Goal: Information Seeking & Learning: Learn about a topic

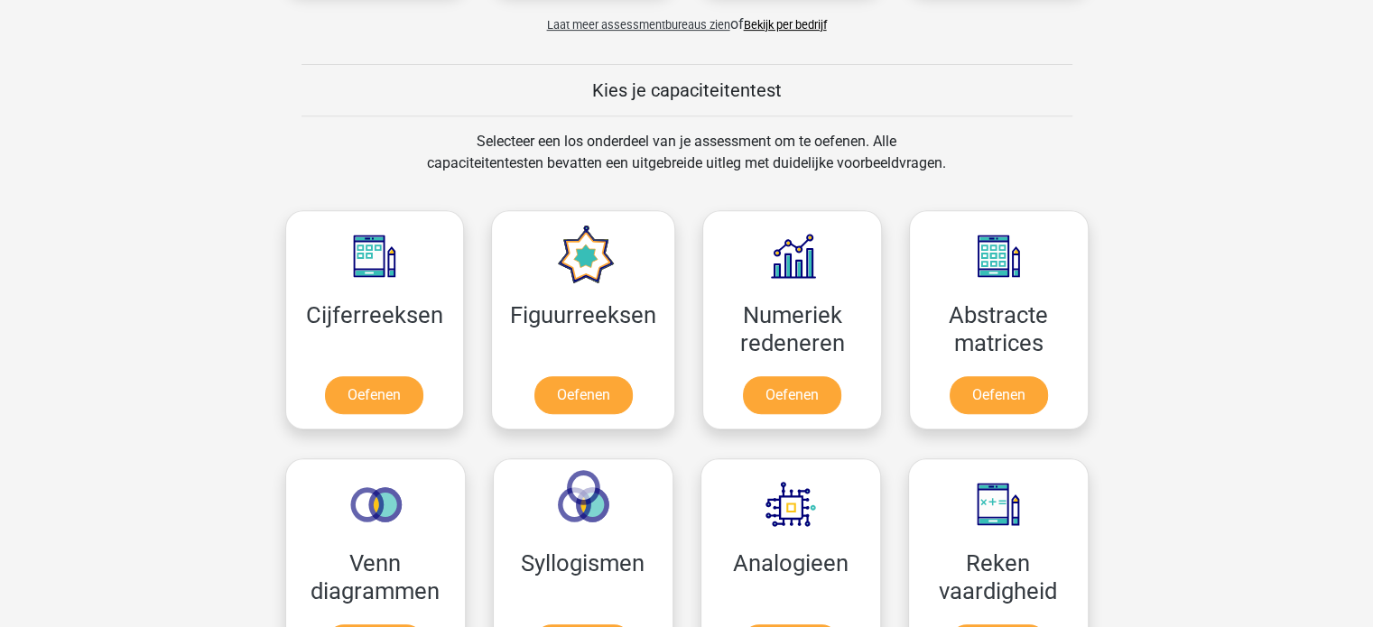
scroll to position [762, 0]
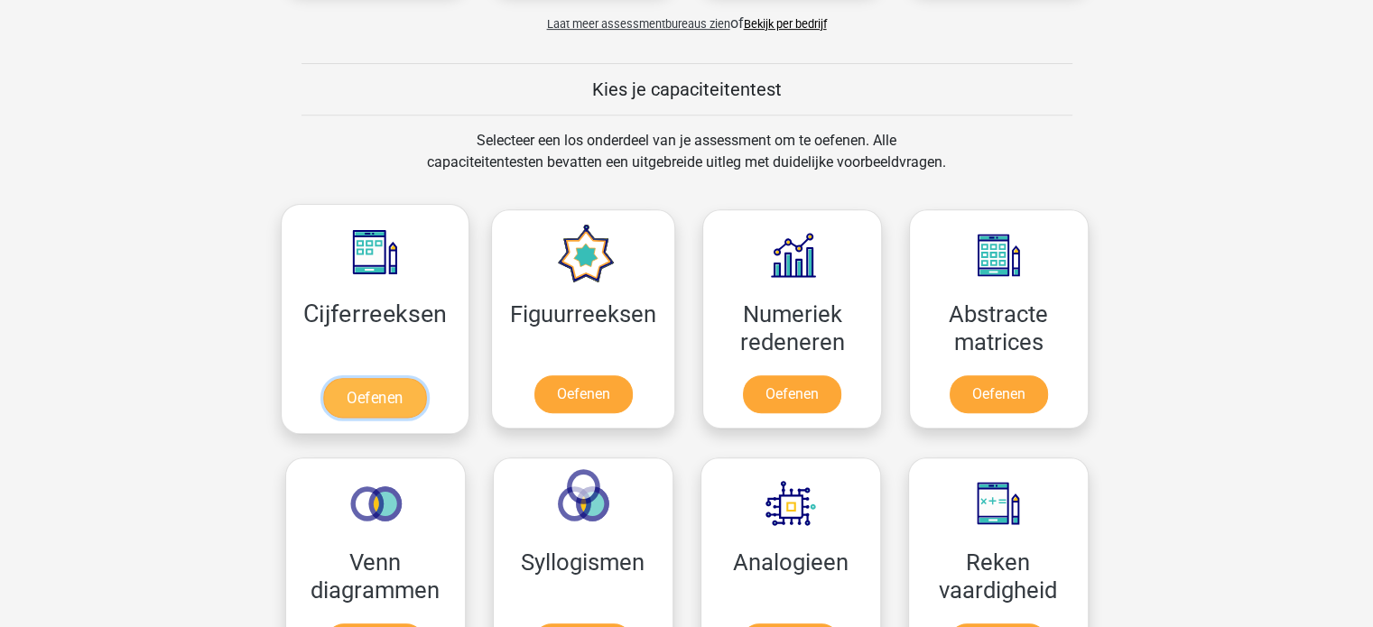
click at [382, 386] on link "Oefenen" at bounding box center [374, 398] width 103 height 40
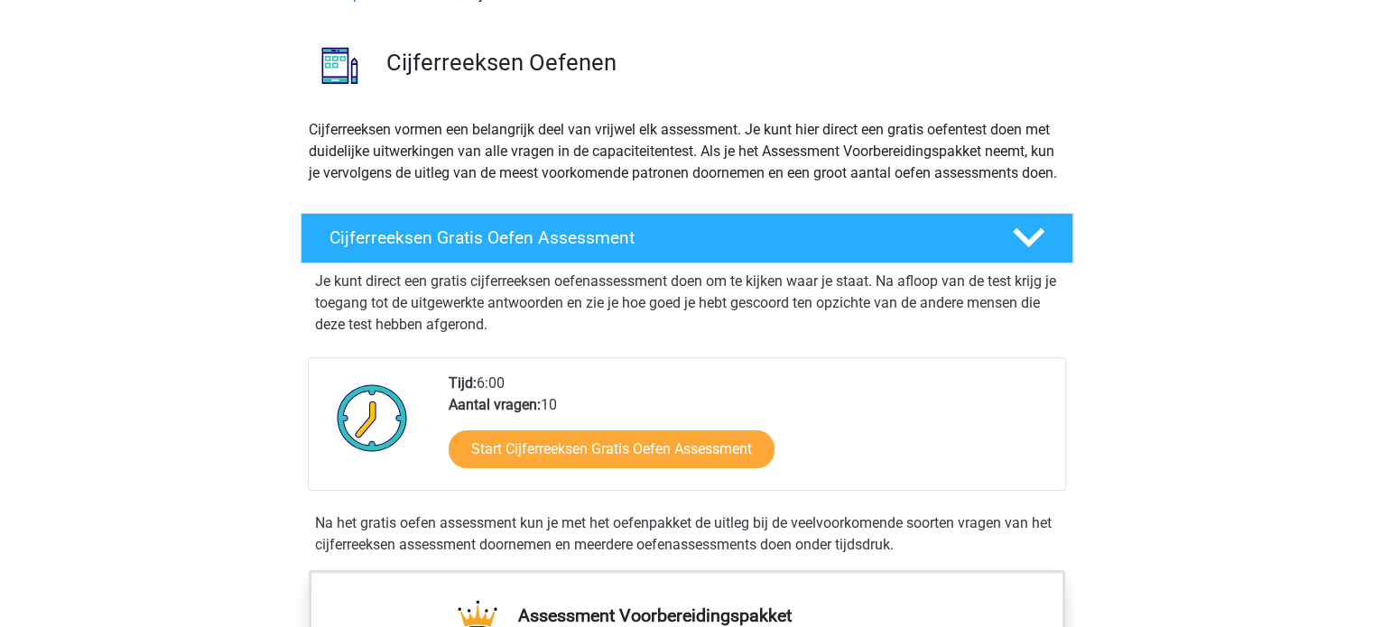
scroll to position [107, 0]
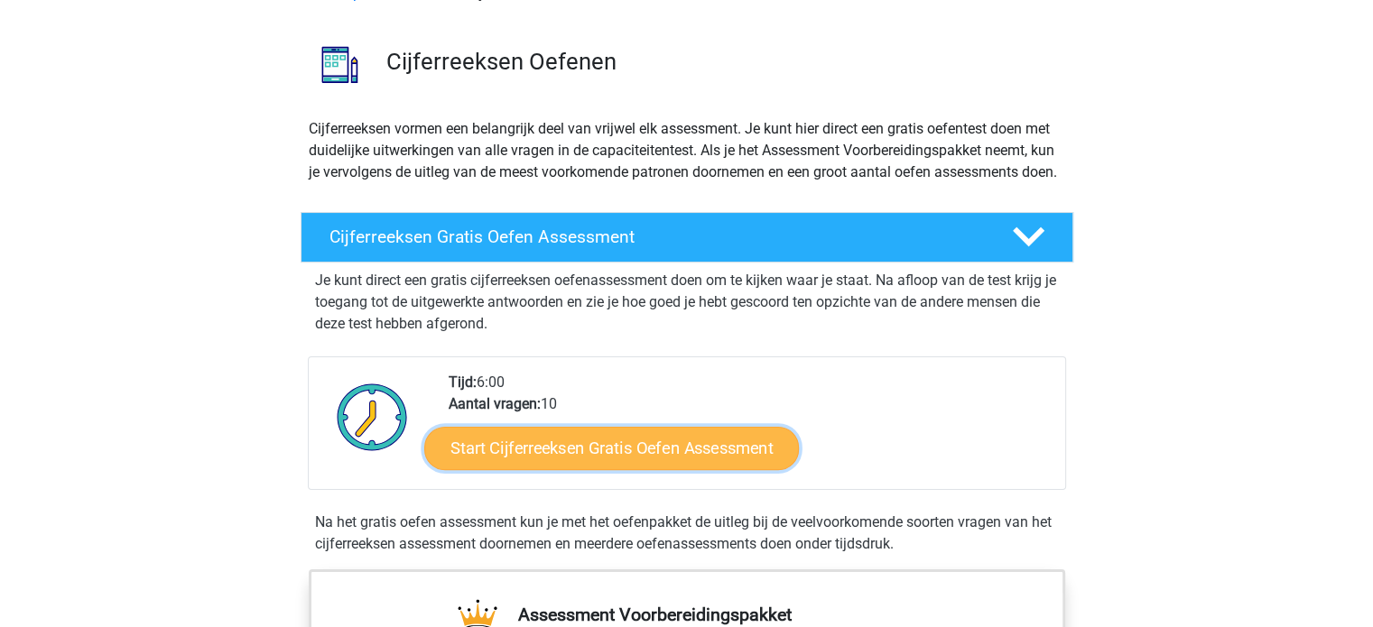
click at [574, 469] on link "Start Cijferreeksen Gratis Oefen Assessment" at bounding box center [611, 447] width 375 height 43
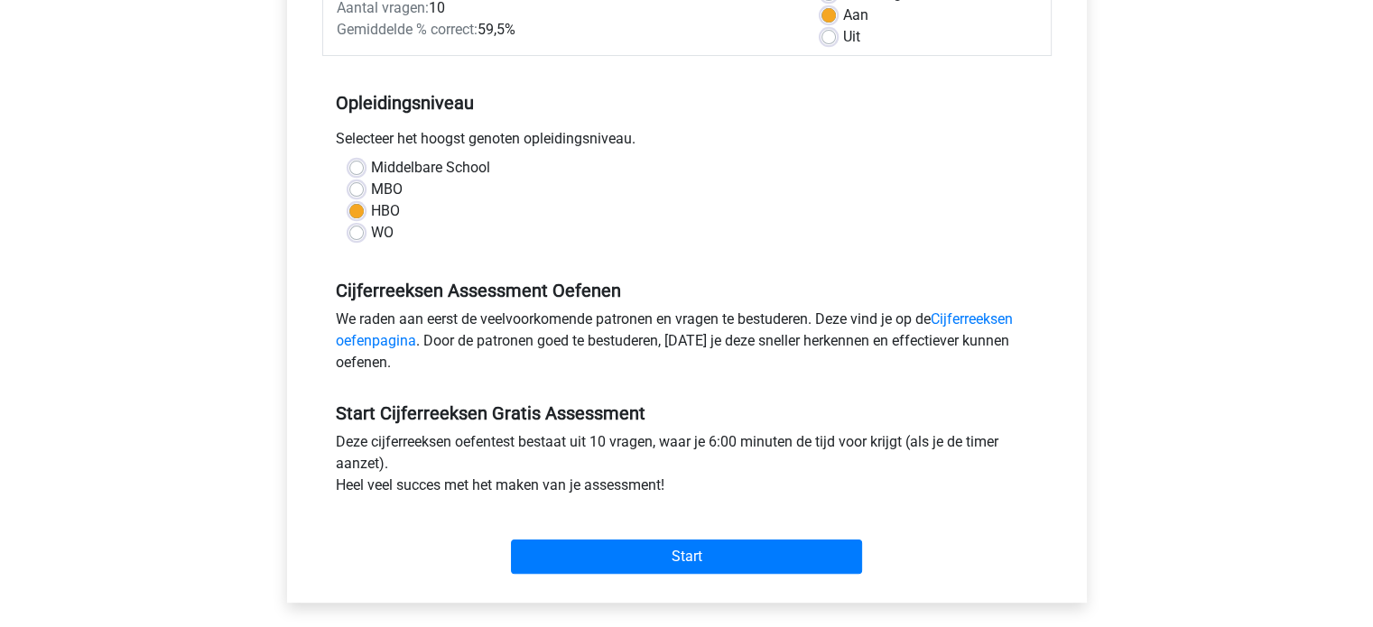
scroll to position [329, 0]
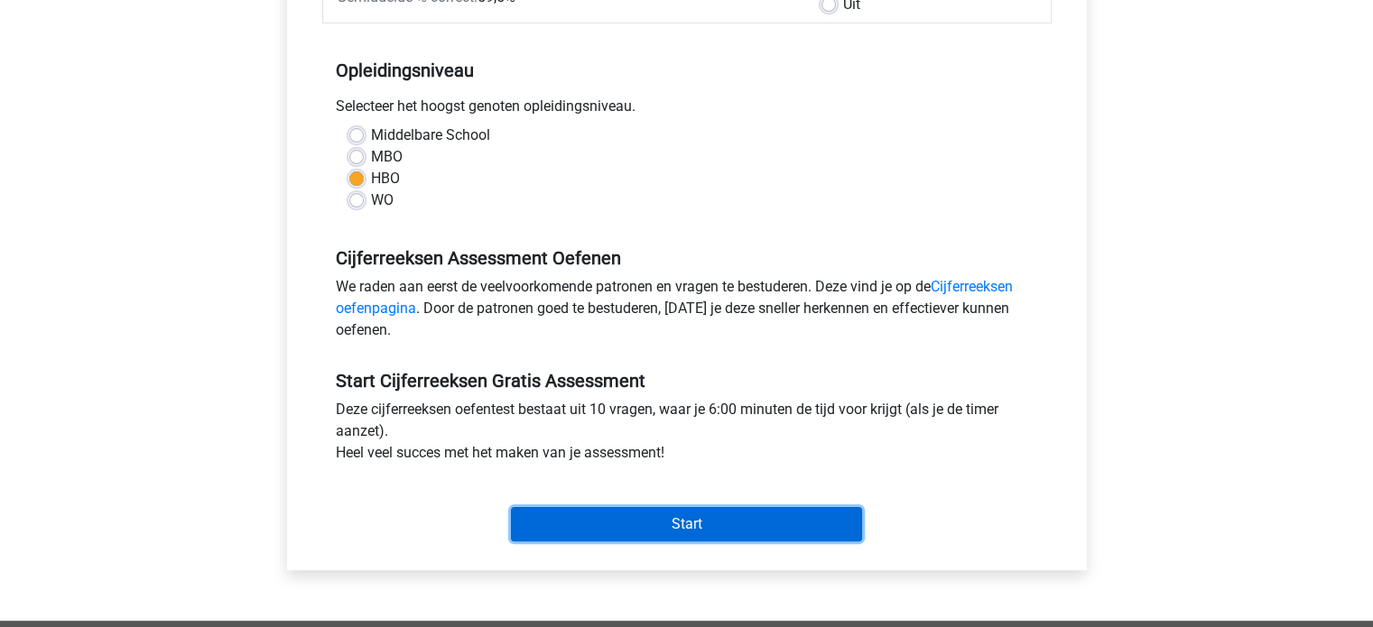
click at [614, 512] on input "Start" at bounding box center [686, 524] width 351 height 34
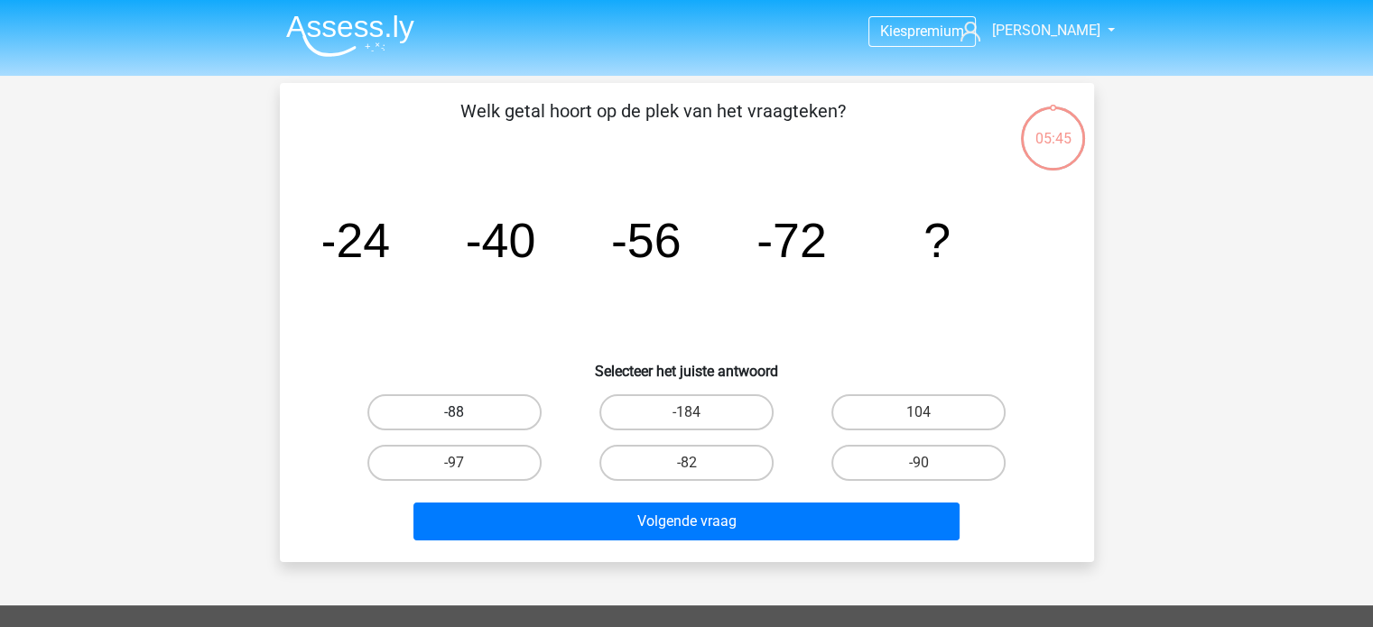
click at [488, 404] on label "-88" at bounding box center [454, 413] width 174 height 36
click at [466, 413] on input "-88" at bounding box center [460, 419] width 12 height 12
radio input "true"
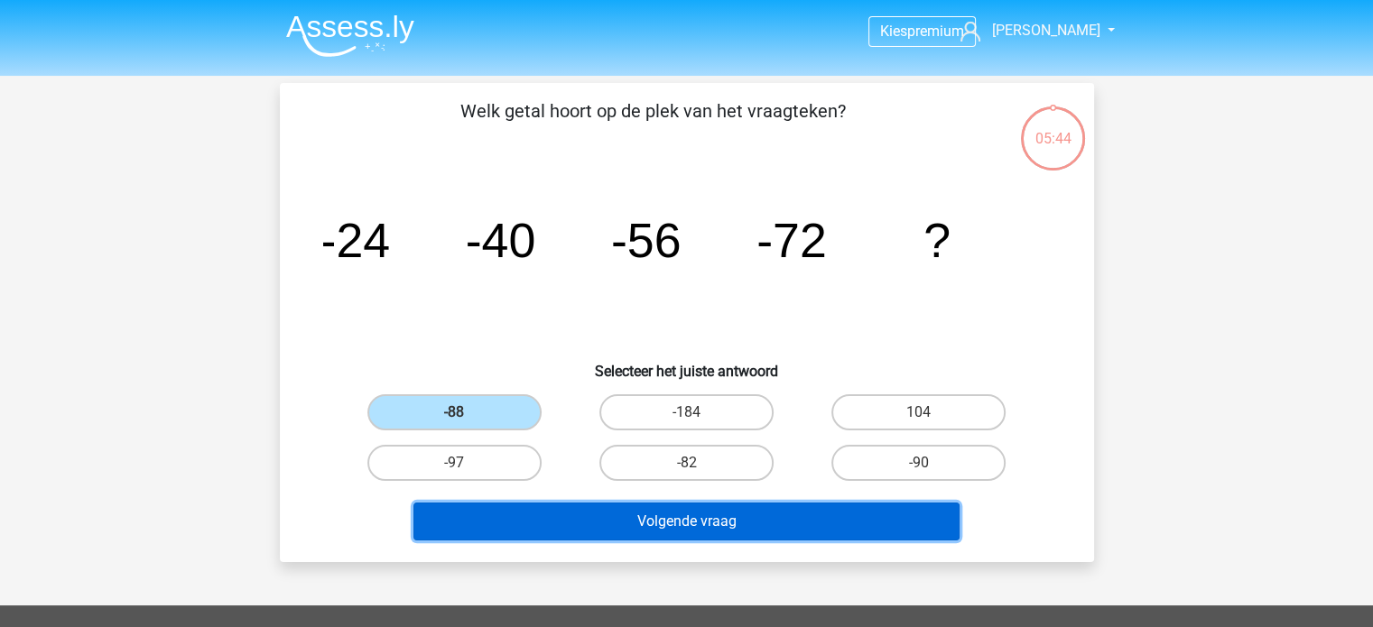
click at [704, 516] on button "Volgende vraag" at bounding box center [686, 522] width 546 height 38
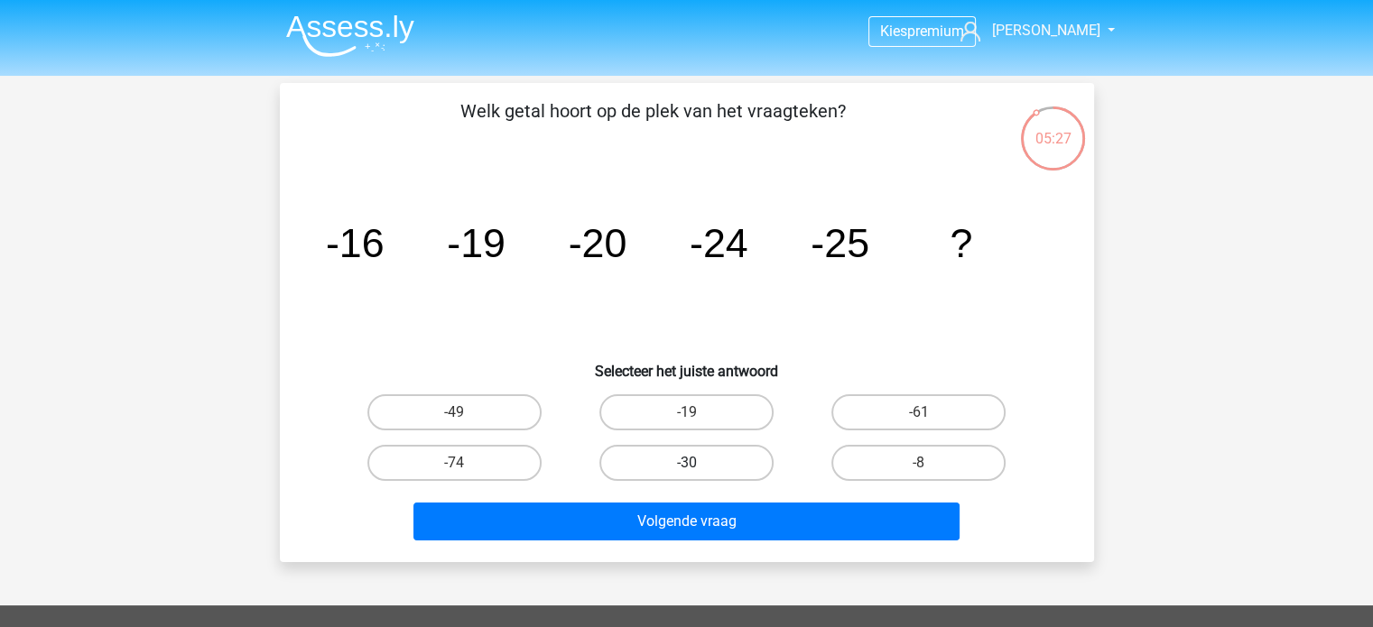
click at [719, 470] on label "-30" at bounding box center [686, 463] width 174 height 36
click at [698, 470] on input "-30" at bounding box center [692, 469] width 12 height 12
radio input "true"
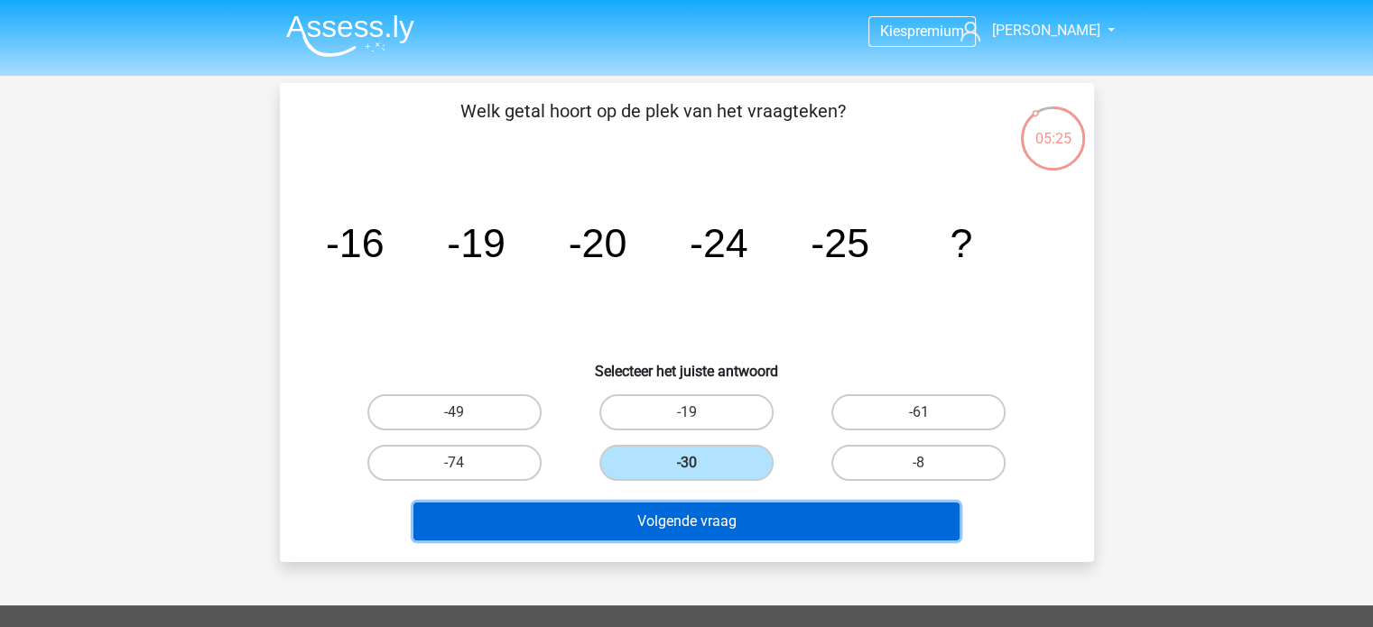
click at [715, 522] on button "Volgende vraag" at bounding box center [686, 522] width 546 height 38
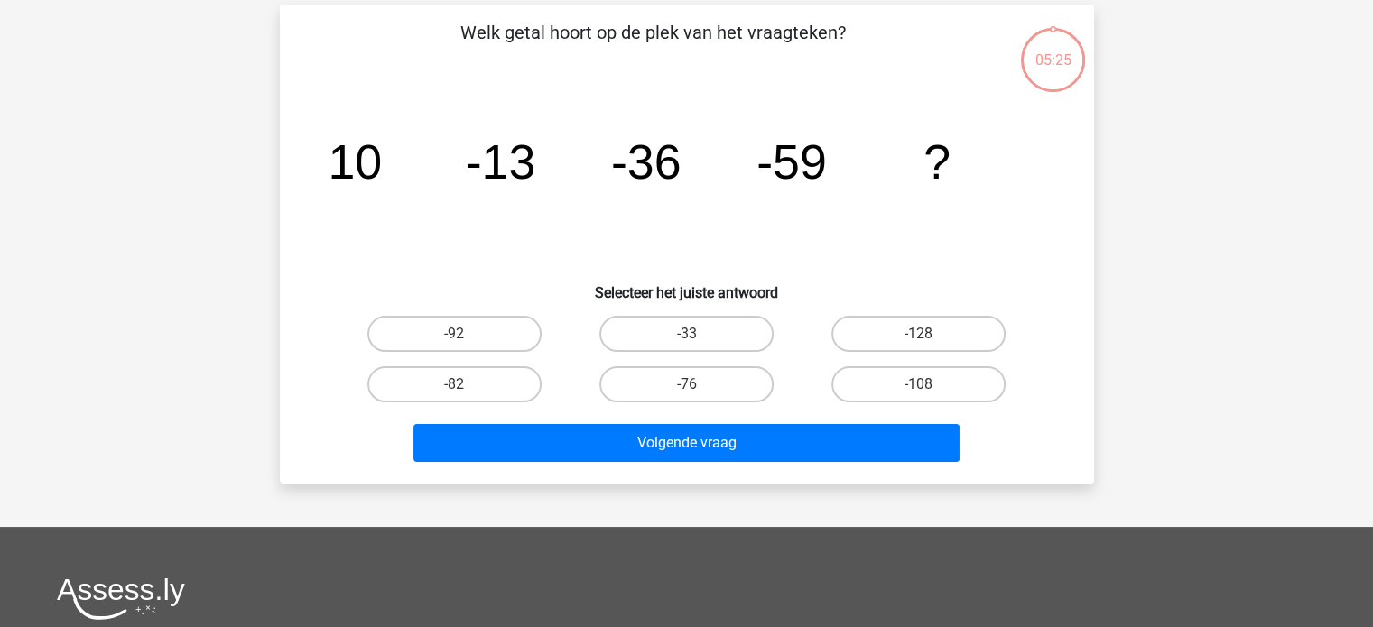
scroll to position [83, 0]
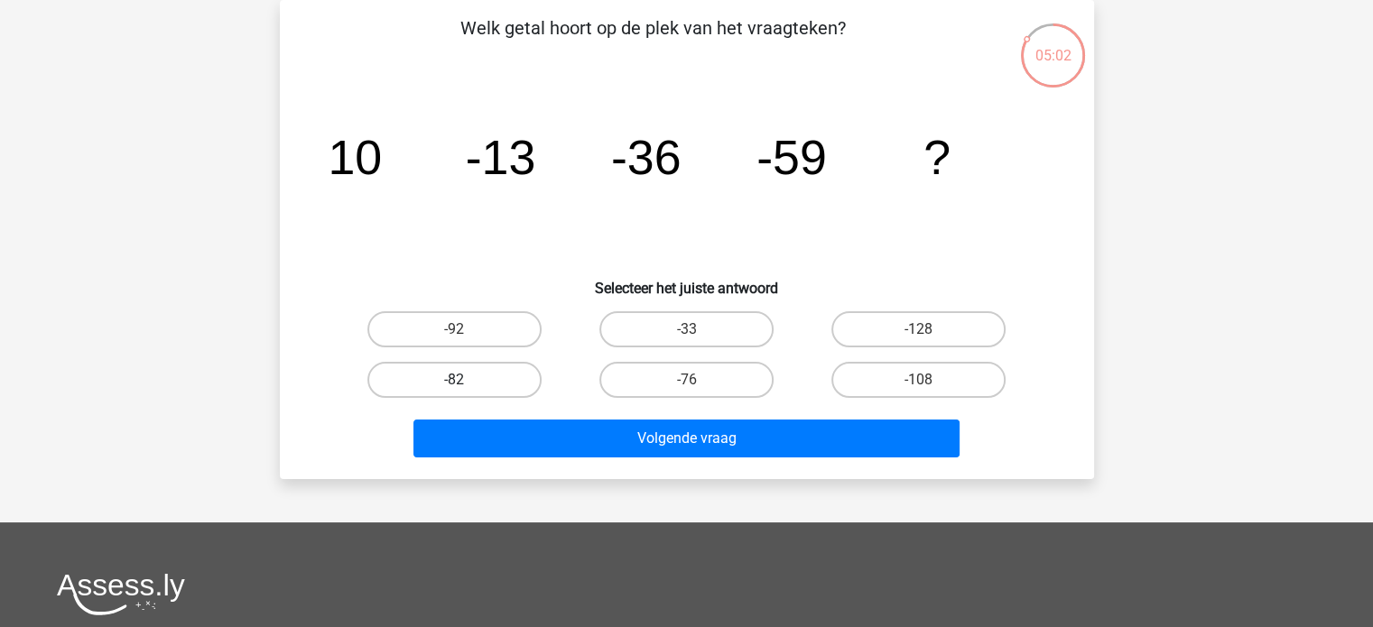
click at [469, 388] on label "-82" at bounding box center [454, 380] width 174 height 36
click at [466, 388] on input "-82" at bounding box center [460, 386] width 12 height 12
radio input "true"
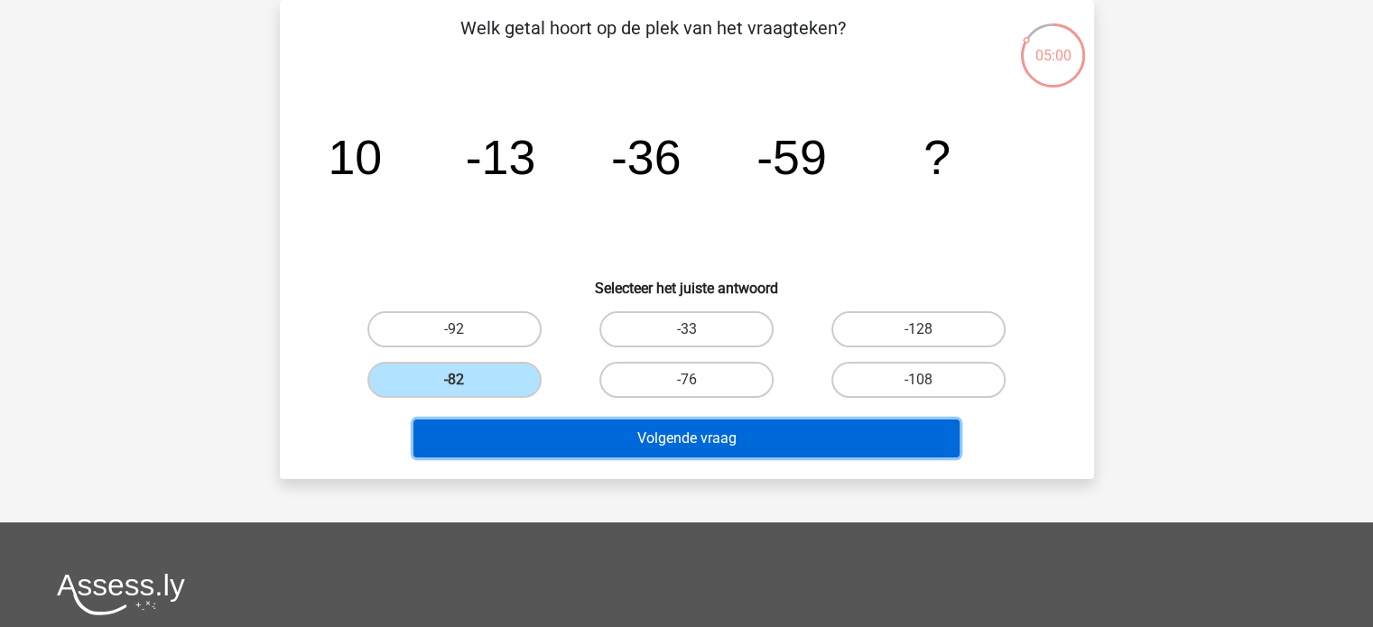
click at [644, 429] on button "Volgende vraag" at bounding box center [686, 439] width 546 height 38
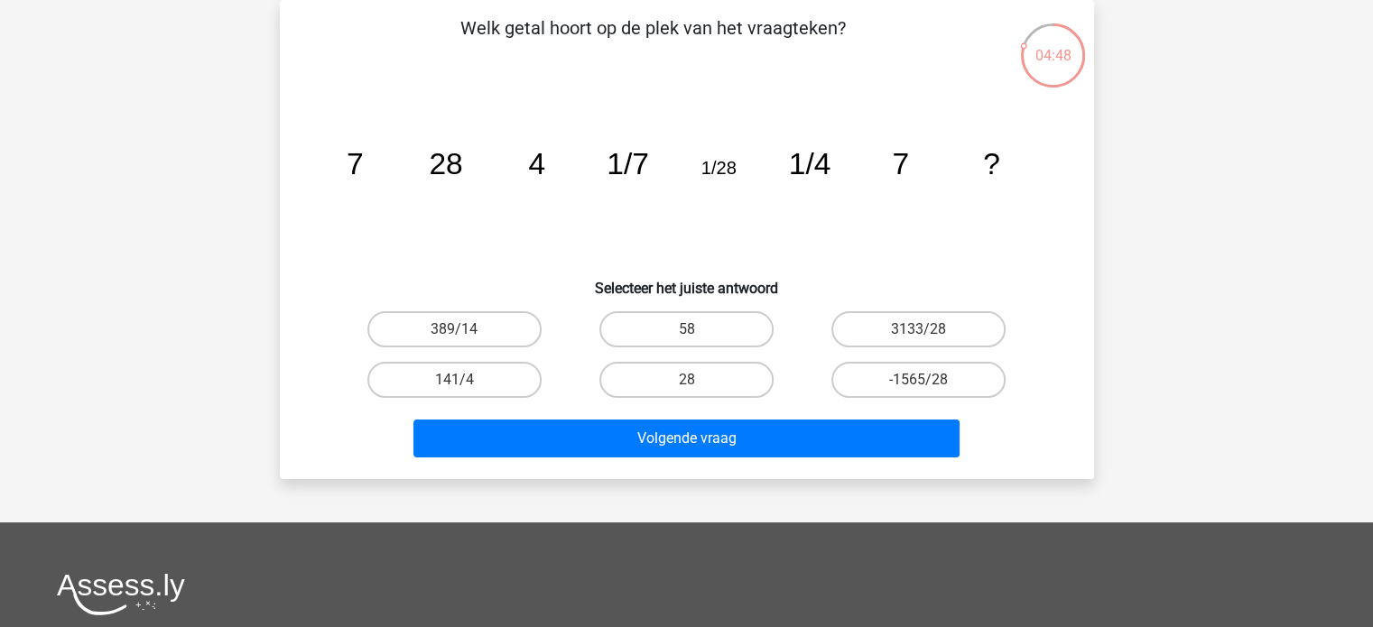
click at [688, 380] on input "28" at bounding box center [692, 386] width 12 height 12
radio input "true"
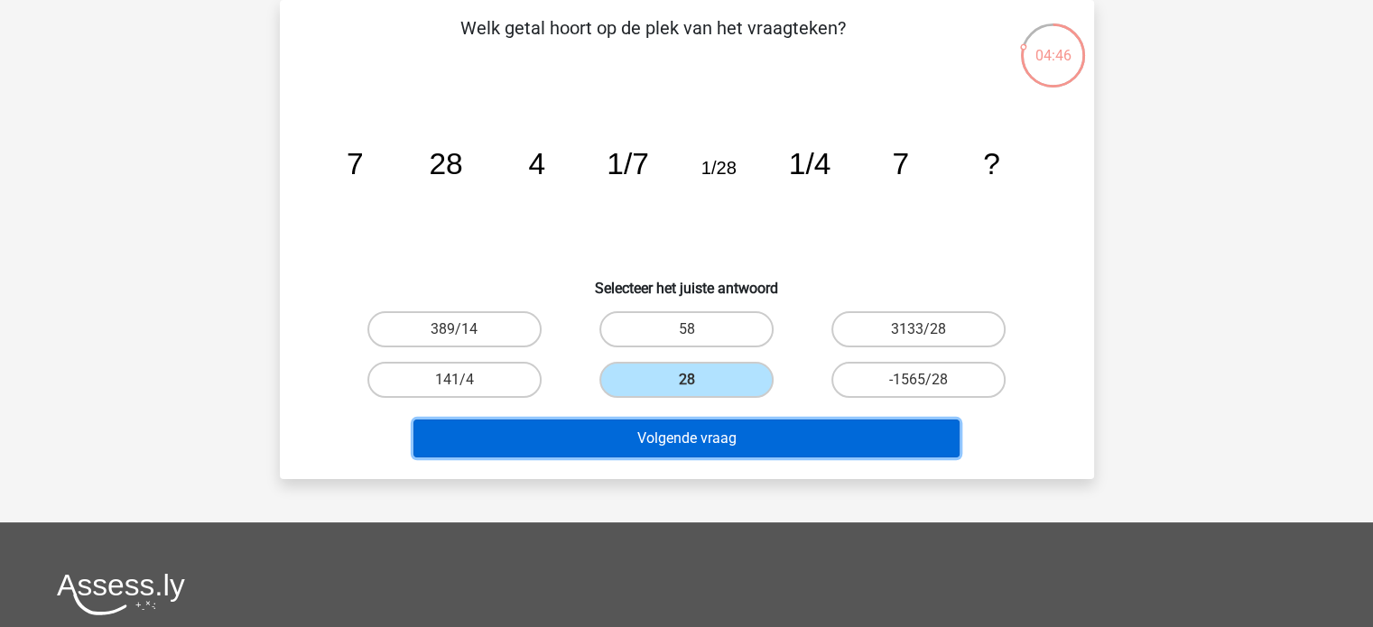
click at [711, 441] on button "Volgende vraag" at bounding box center [686, 439] width 546 height 38
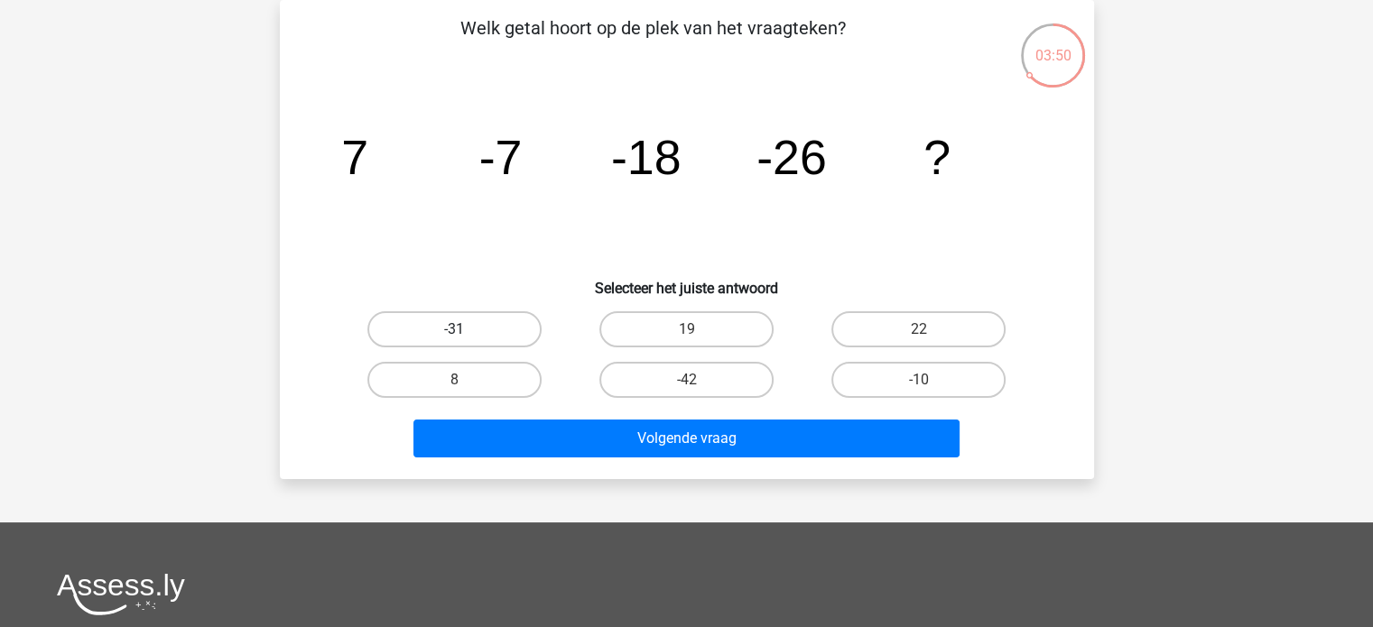
click at [473, 338] on label "-31" at bounding box center [454, 329] width 174 height 36
click at [466, 338] on input "-31" at bounding box center [460, 336] width 12 height 12
radio input "true"
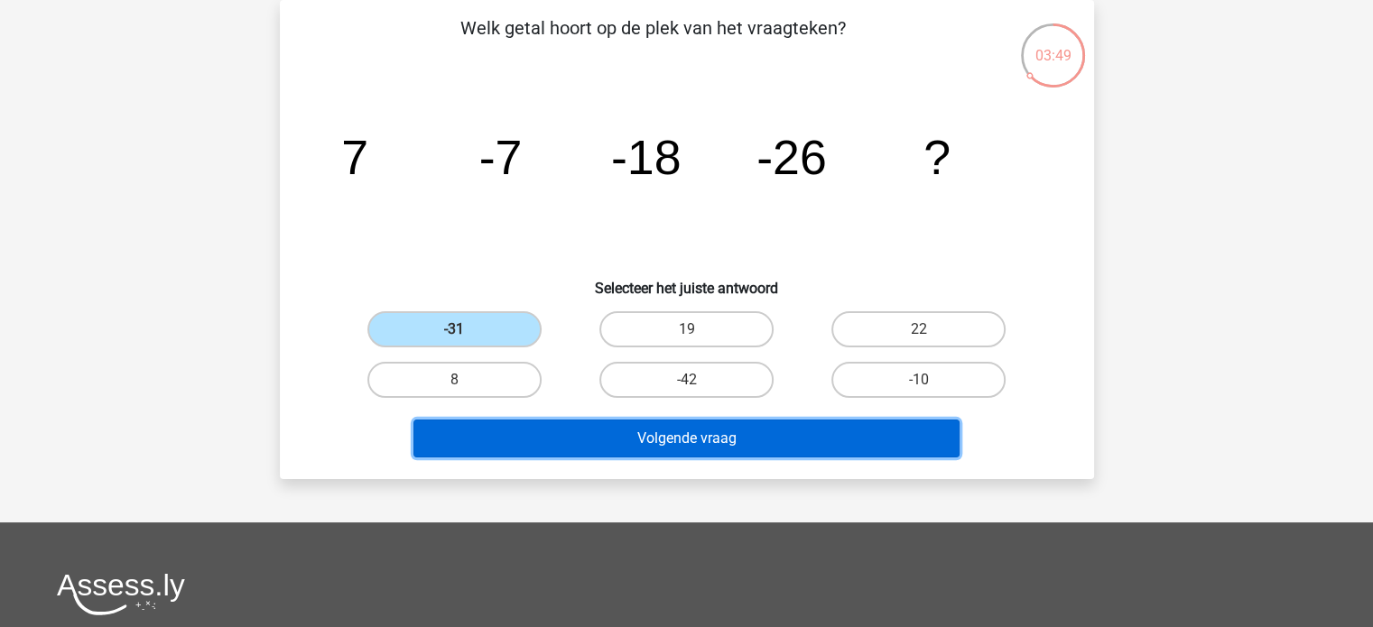
click at [667, 445] on button "Volgende vraag" at bounding box center [686, 439] width 546 height 38
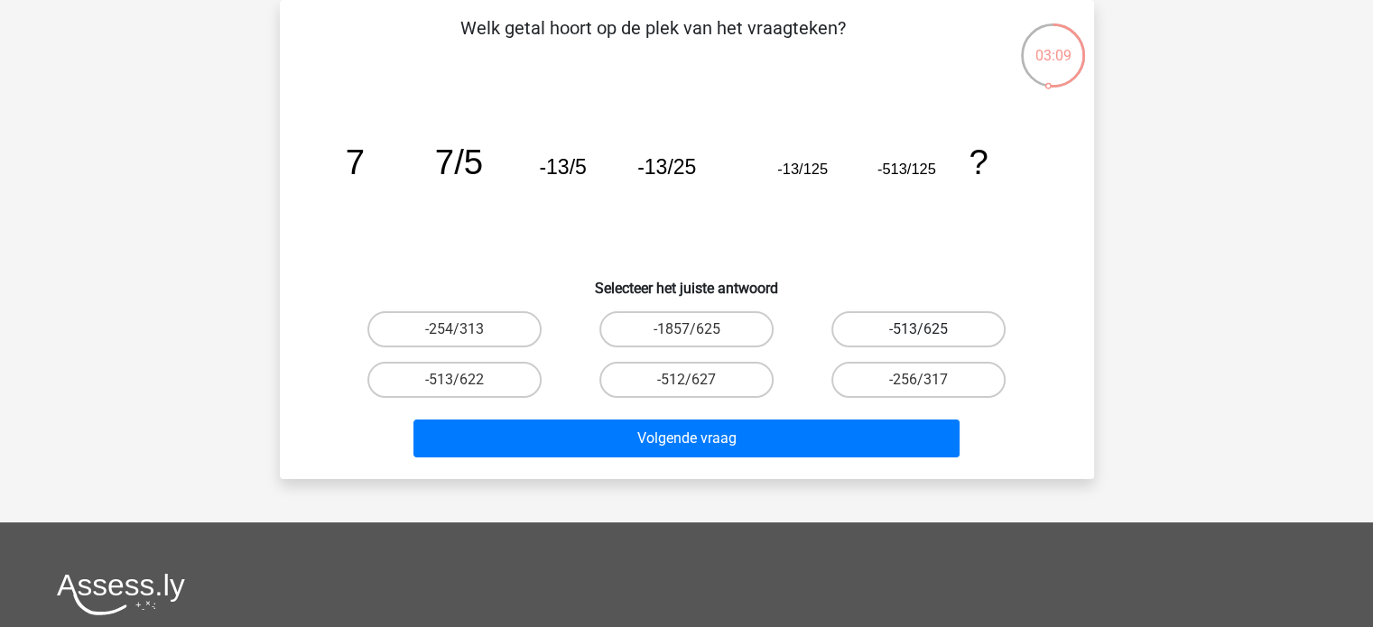
click at [912, 327] on label "-513/625" at bounding box center [919, 329] width 174 height 36
click at [919, 330] on input "-513/625" at bounding box center [925, 336] width 12 height 12
radio input "true"
click at [659, 333] on label "-1857/625" at bounding box center [686, 329] width 174 height 36
click at [686, 333] on input "-1857/625" at bounding box center [692, 336] width 12 height 12
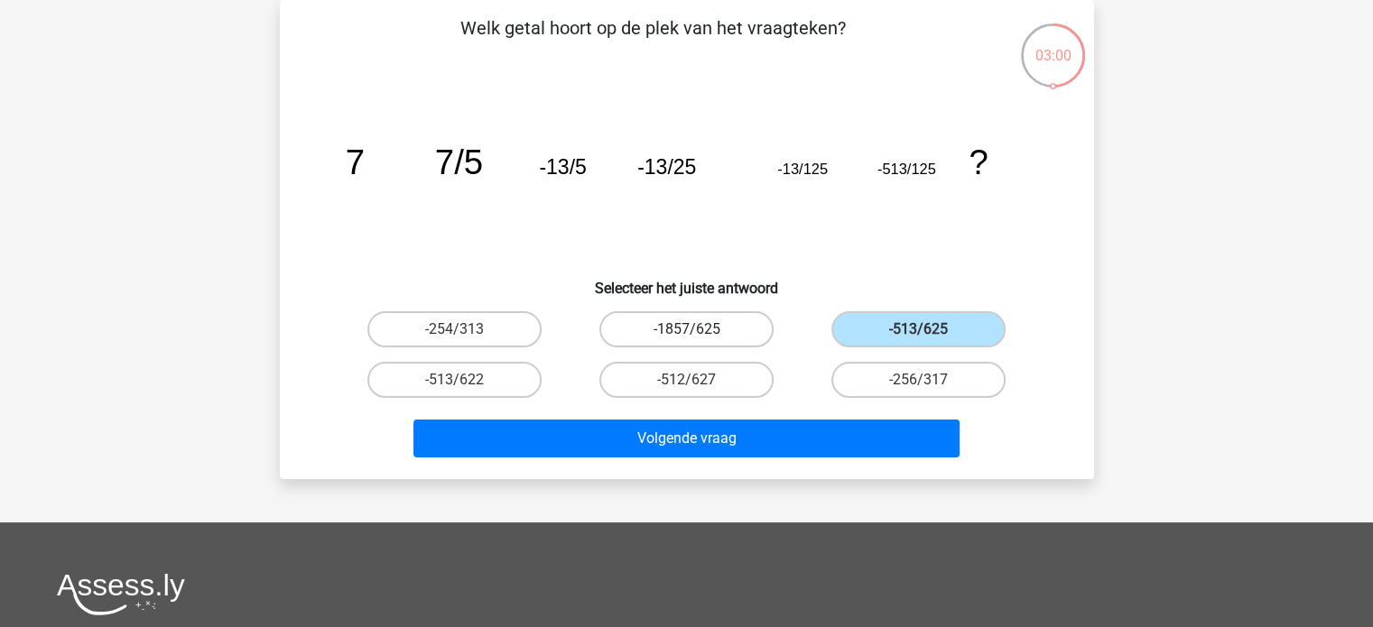
radio input "true"
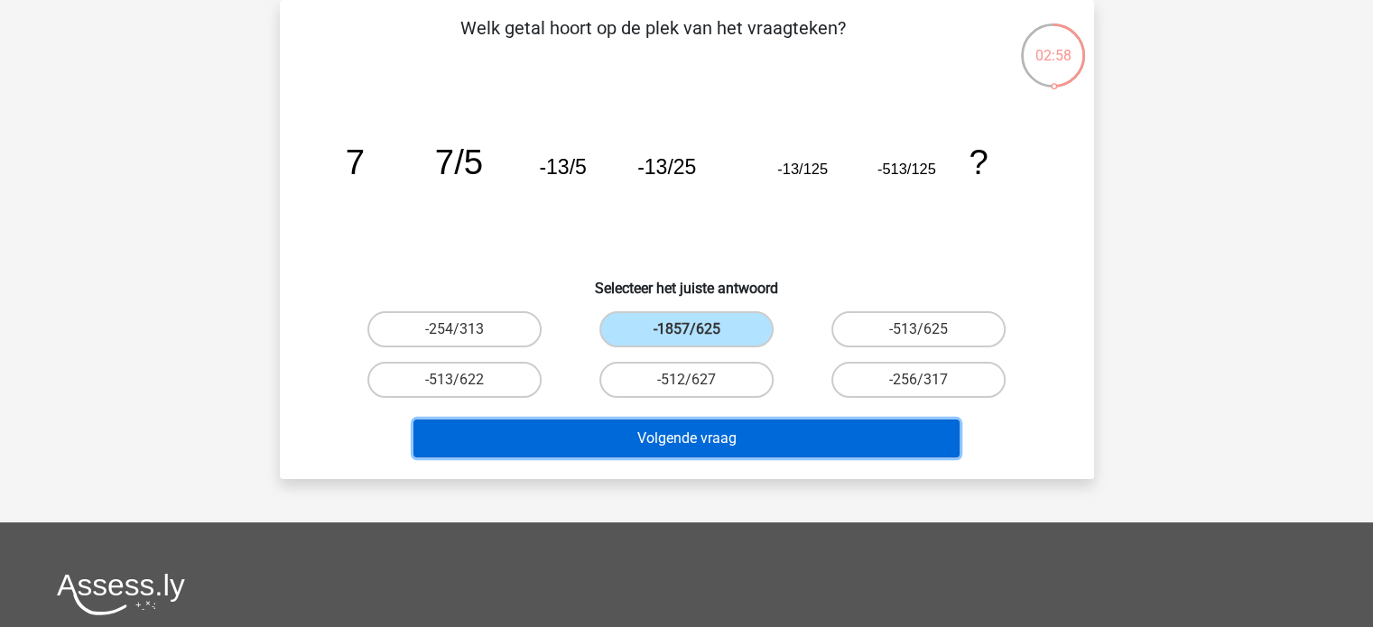
click at [672, 432] on button "Volgende vraag" at bounding box center [686, 439] width 546 height 38
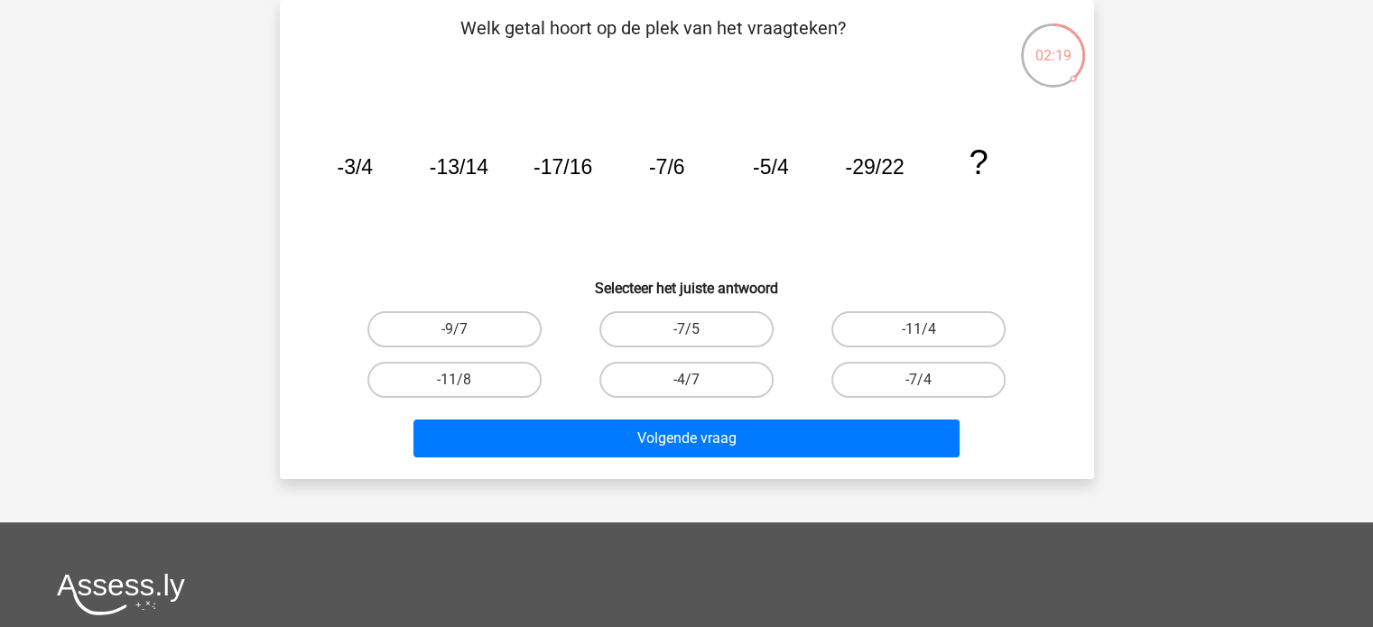
click at [694, 380] on input "-4/7" at bounding box center [692, 386] width 12 height 12
radio input "true"
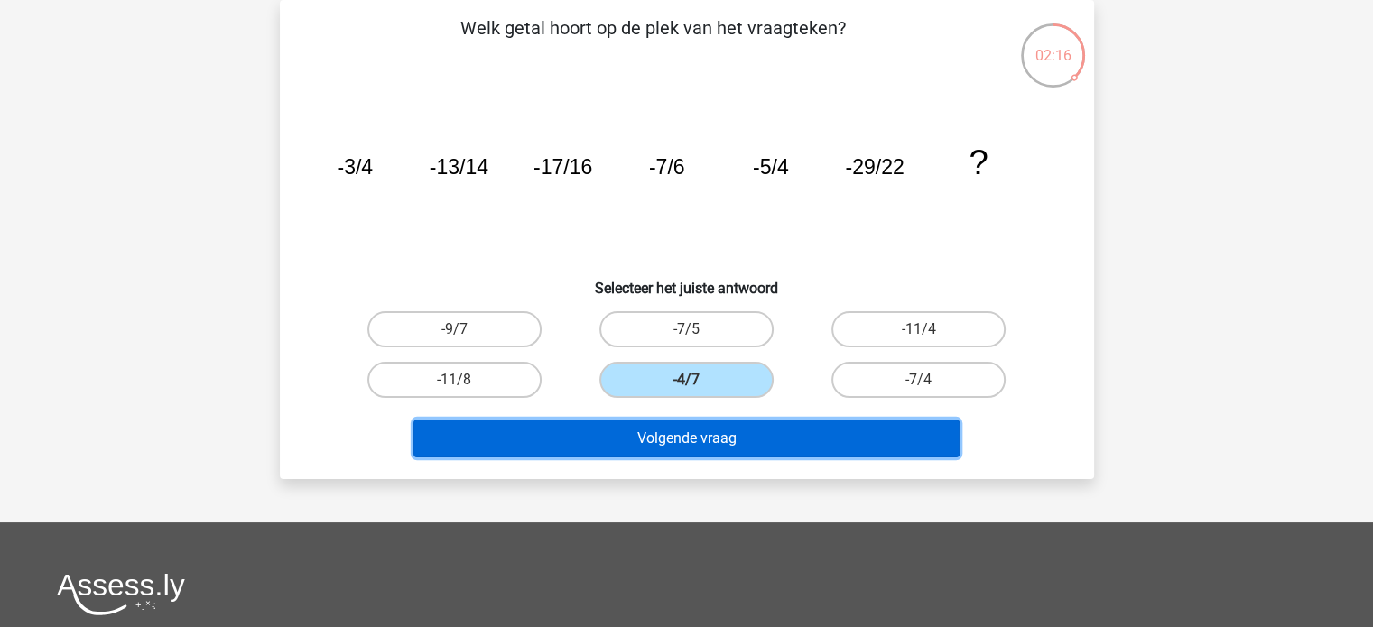
click at [712, 439] on button "Volgende vraag" at bounding box center [686, 439] width 546 height 38
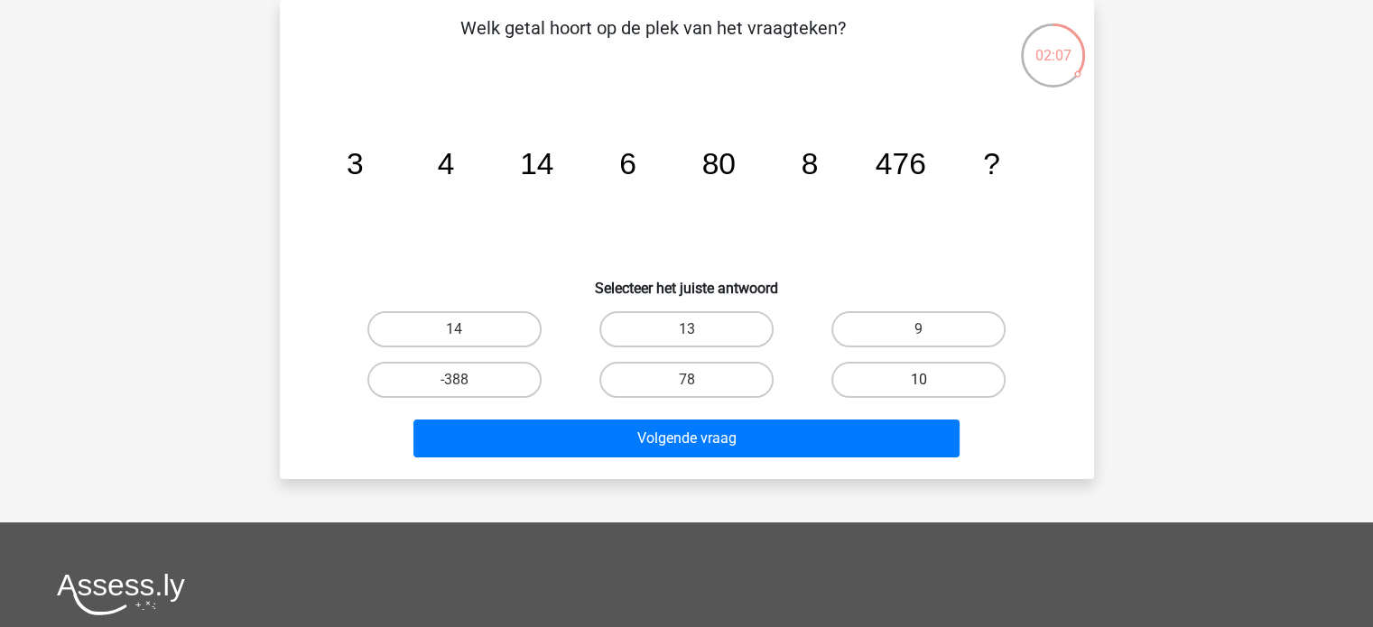
click at [897, 375] on label "10" at bounding box center [919, 380] width 174 height 36
click at [919, 380] on input "10" at bounding box center [925, 386] width 12 height 12
radio input "true"
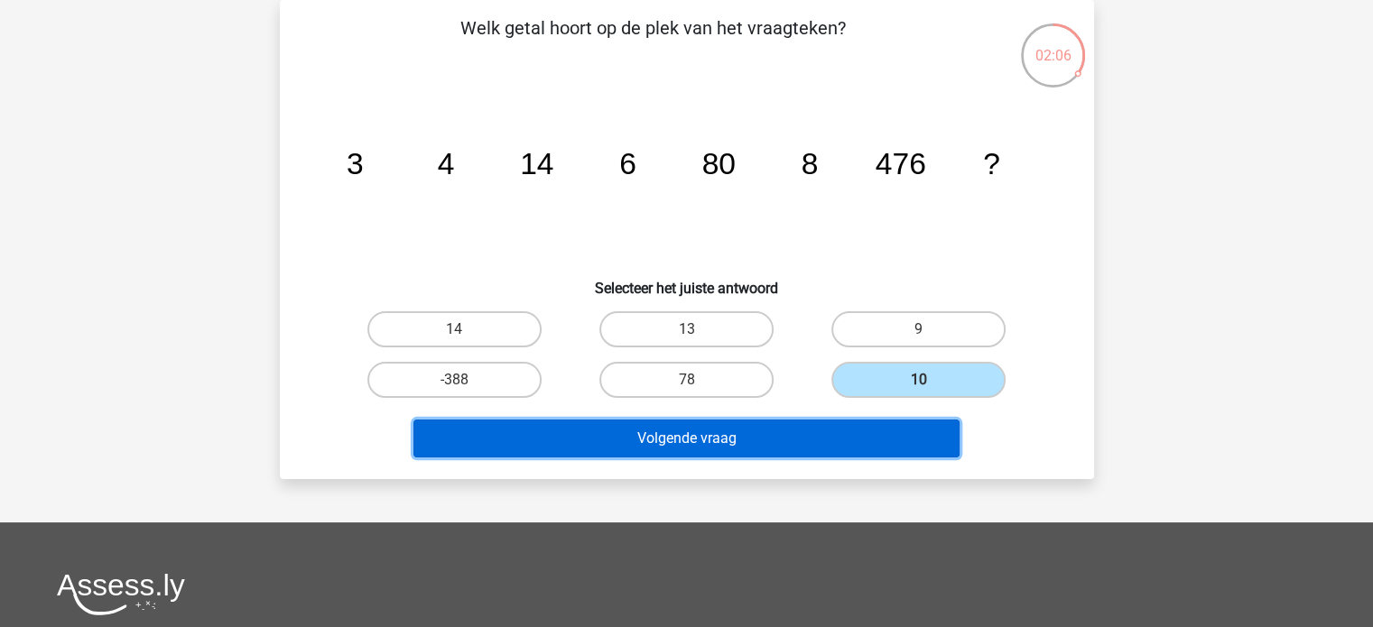
click at [769, 430] on button "Volgende vraag" at bounding box center [686, 439] width 546 height 38
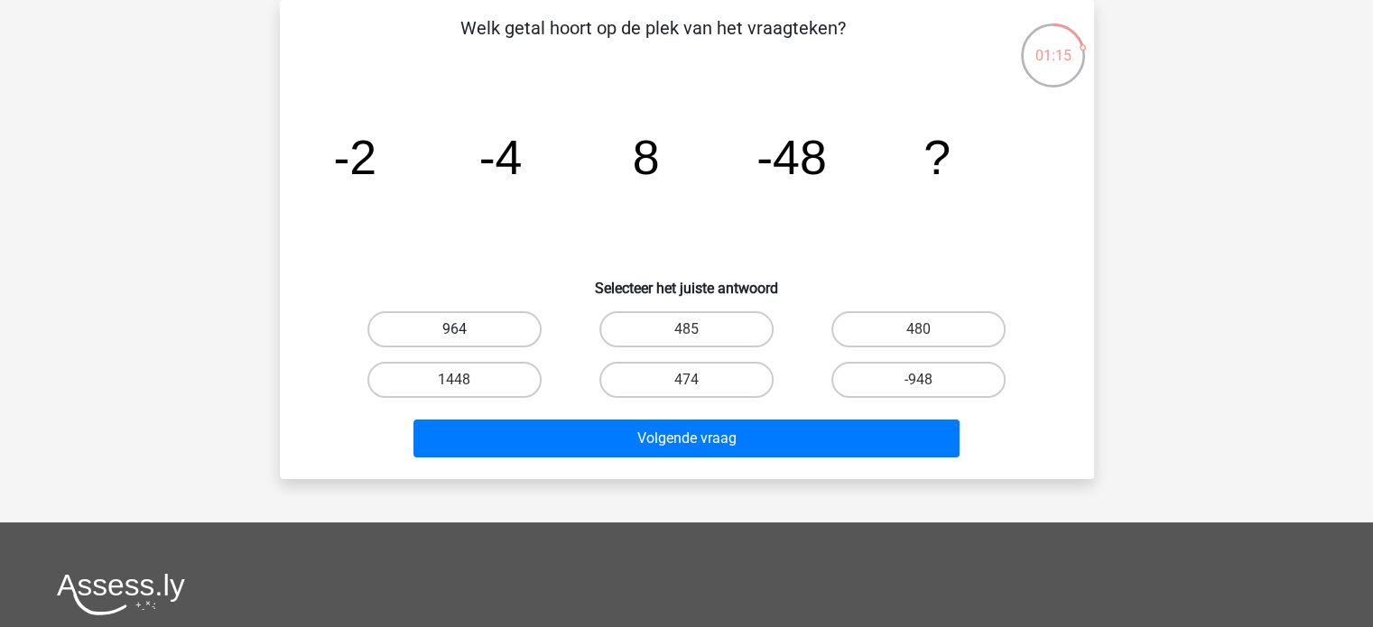
click at [443, 322] on label "964" at bounding box center [454, 329] width 174 height 36
click at [454, 330] on input "964" at bounding box center [460, 336] width 12 height 12
radio input "true"
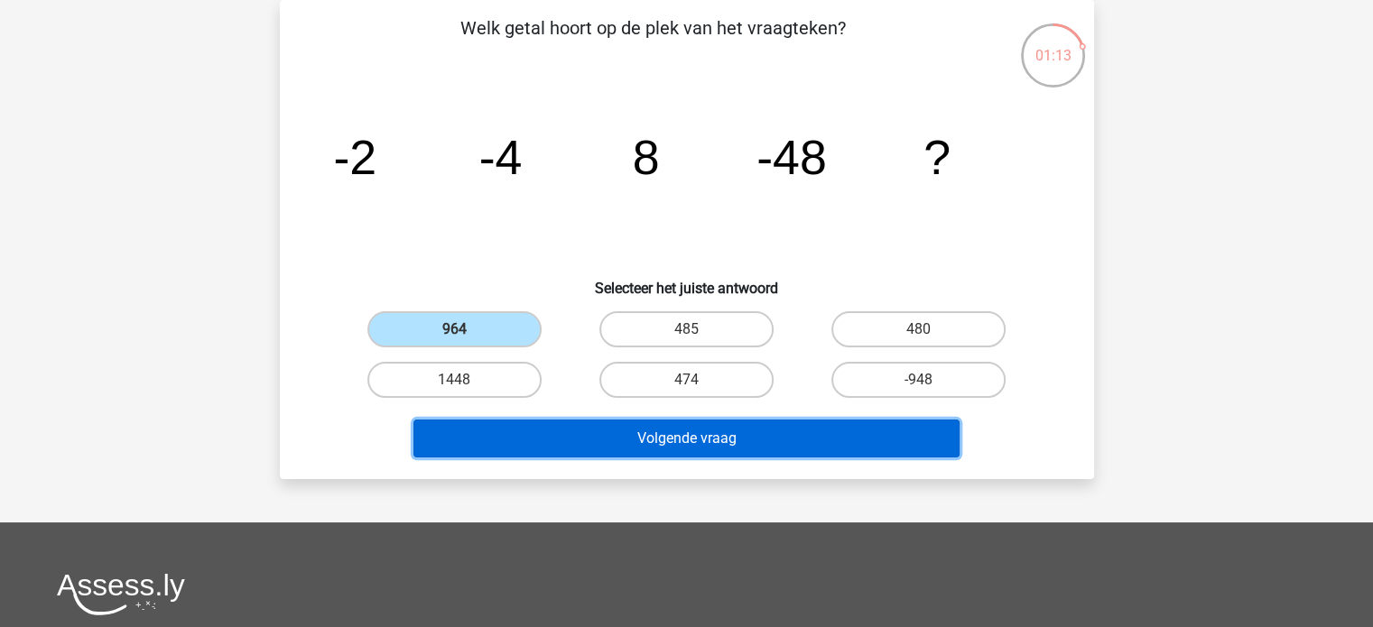
click at [646, 430] on button "Volgende vraag" at bounding box center [686, 439] width 546 height 38
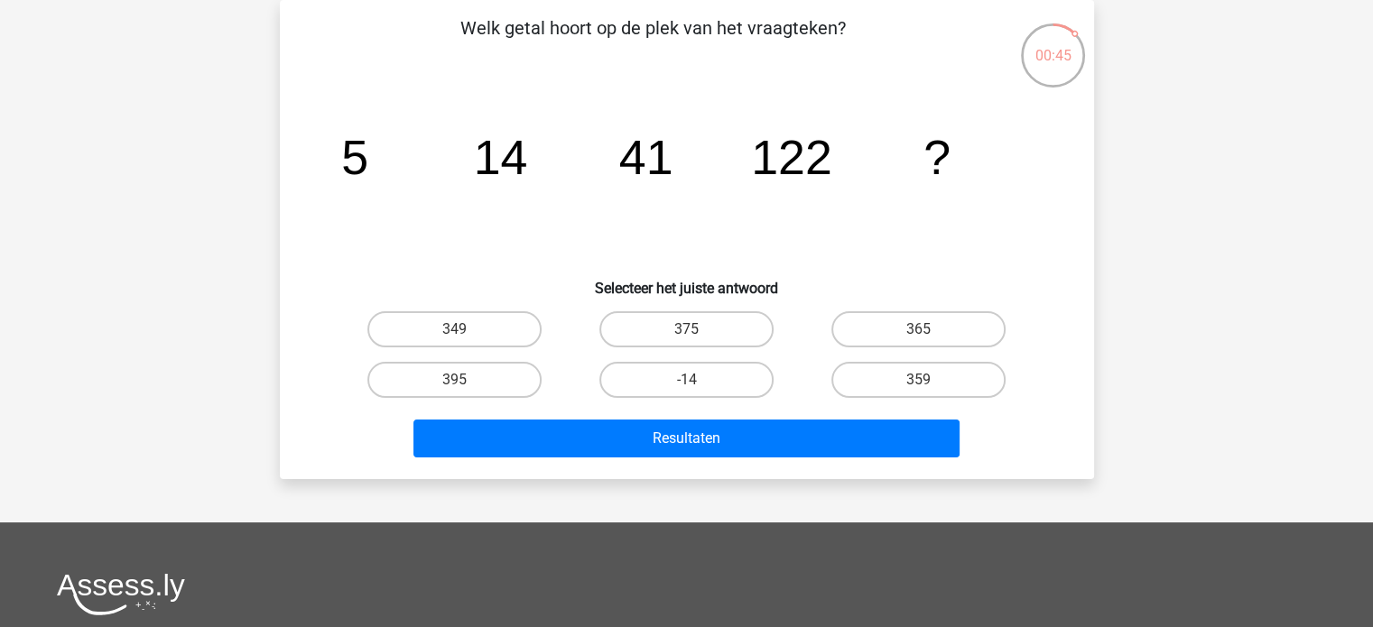
click at [924, 332] on input "365" at bounding box center [925, 336] width 12 height 12
radio input "true"
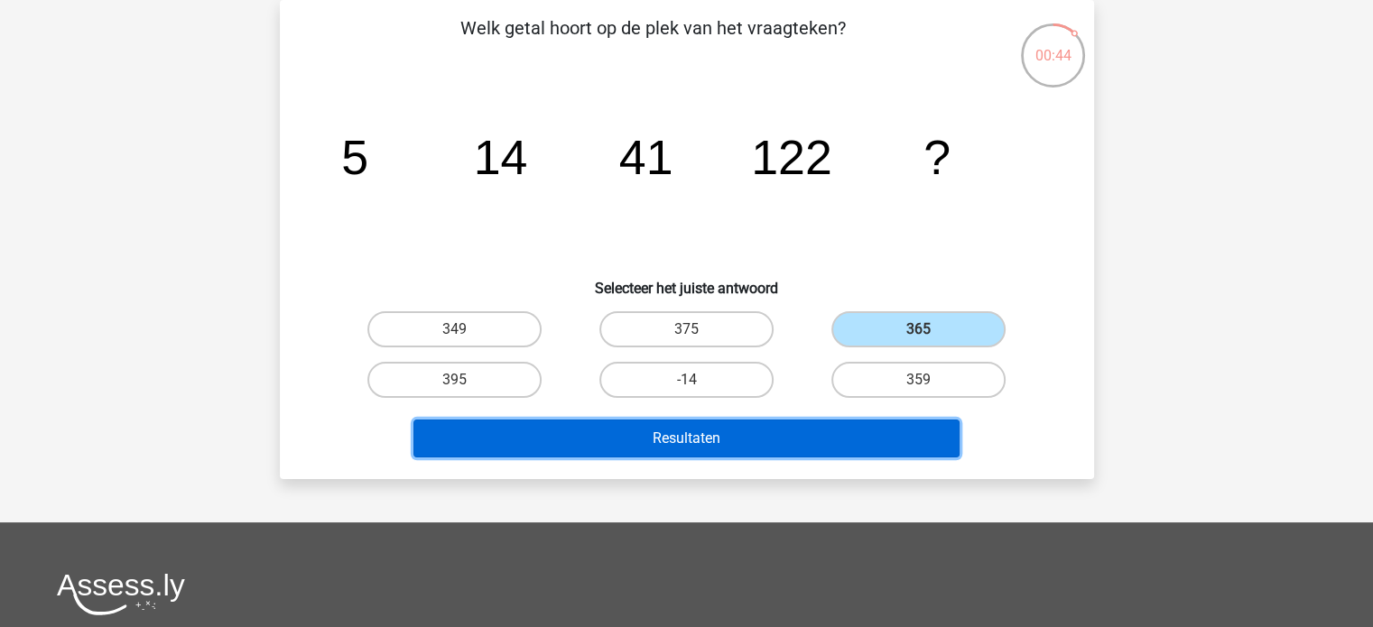
click at [726, 436] on button "Resultaten" at bounding box center [686, 439] width 546 height 38
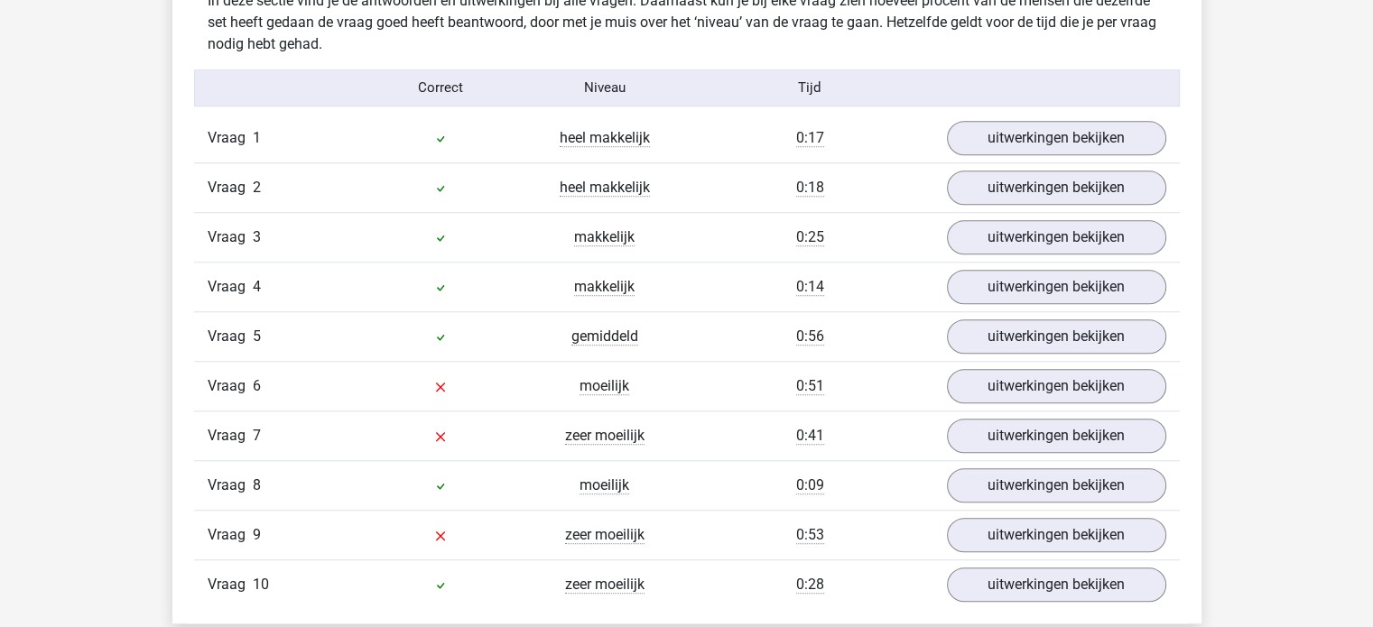
scroll to position [1459, 0]
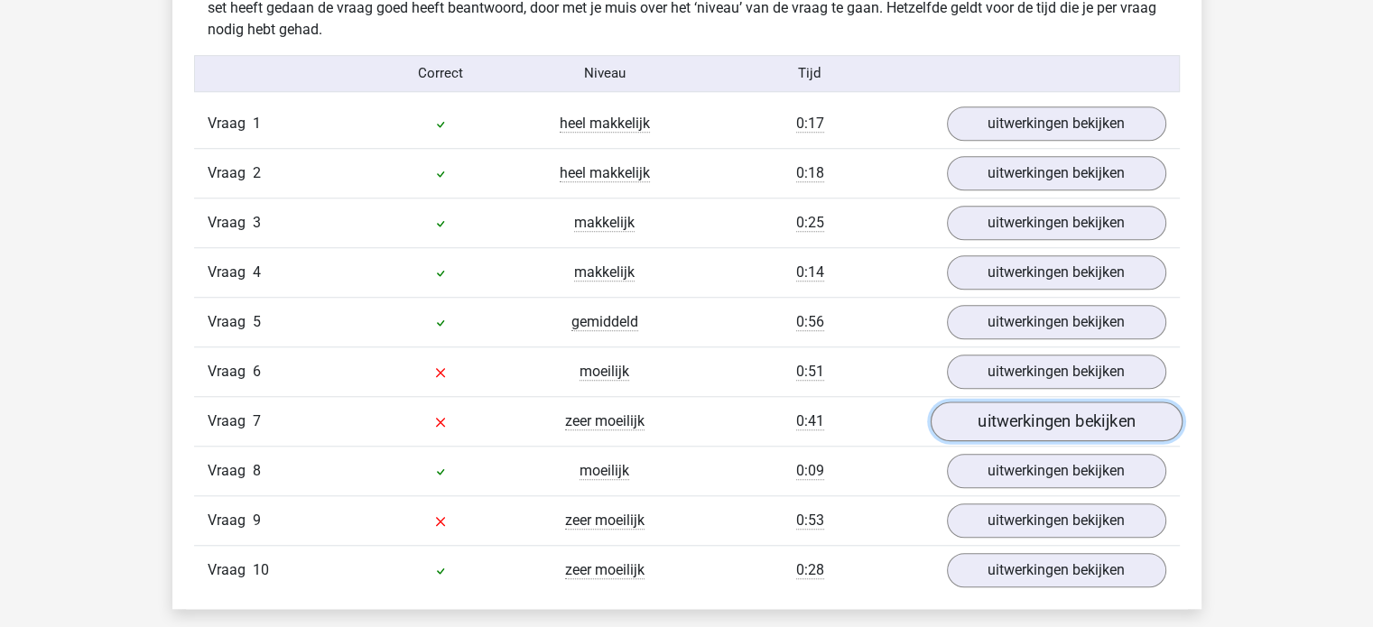
click at [1004, 425] on link "uitwerkingen bekijken" at bounding box center [1056, 422] width 252 height 40
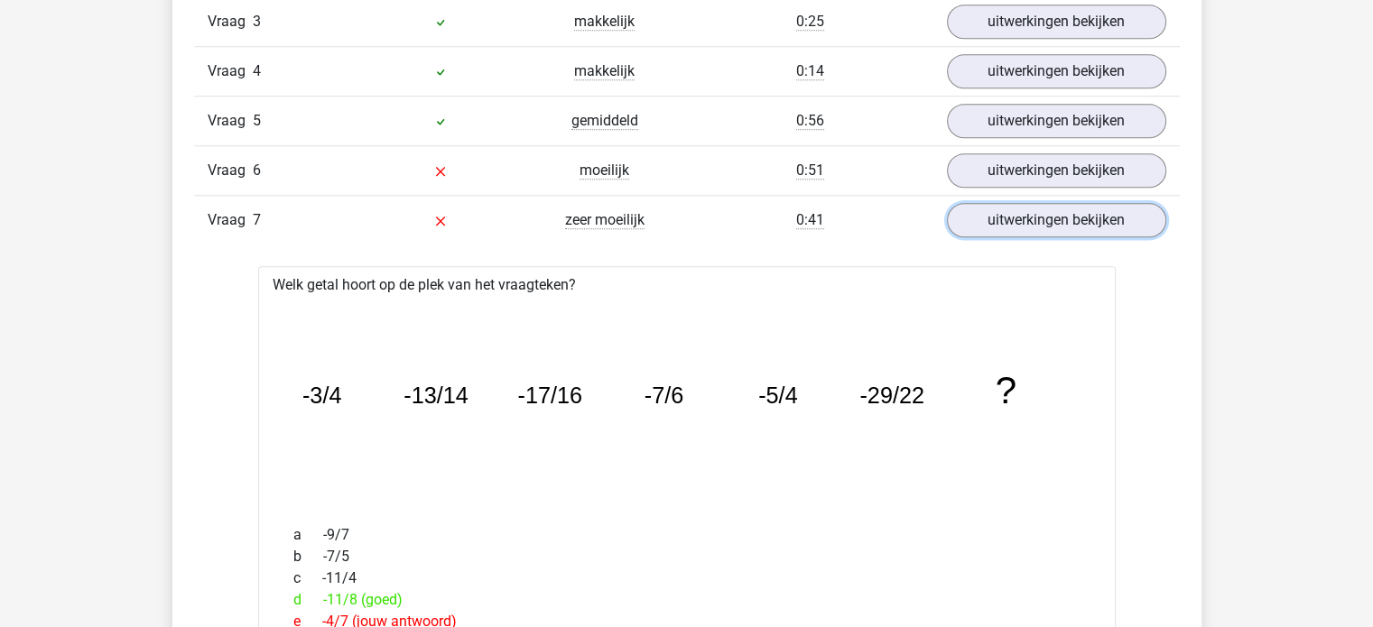
scroll to position [1659, 0]
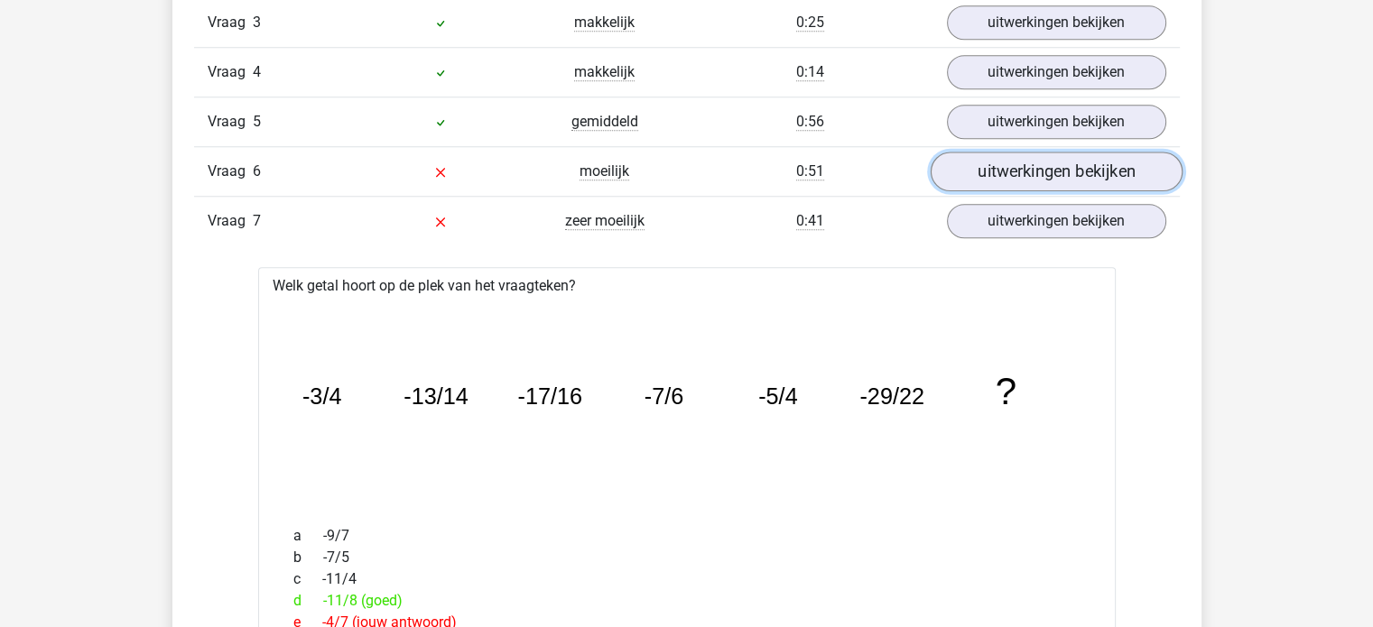
click at [1013, 179] on link "uitwerkingen bekijken" at bounding box center [1056, 172] width 252 height 40
